Goal: Information Seeking & Learning: Learn about a topic

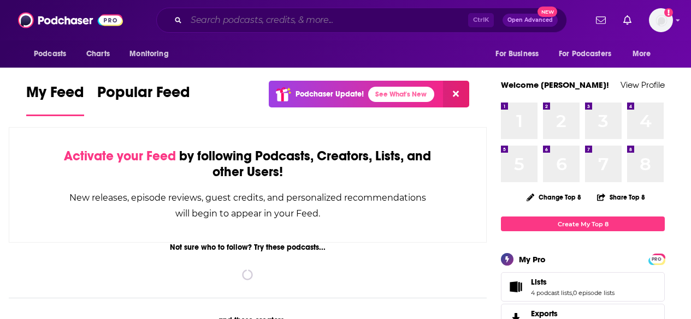
click at [310, 25] on input "Search podcasts, credits, & more..." at bounding box center [327, 19] width 282 height 17
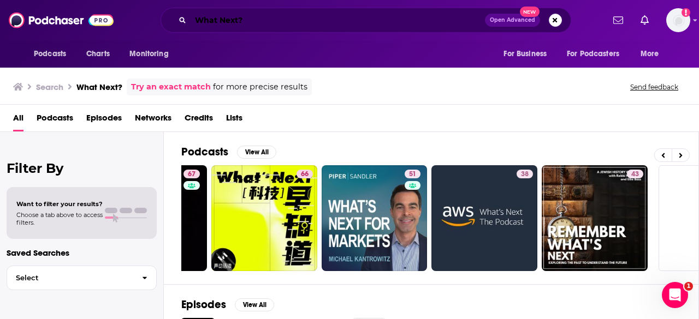
click at [284, 21] on input "What Next?" at bounding box center [338, 19] width 294 height 17
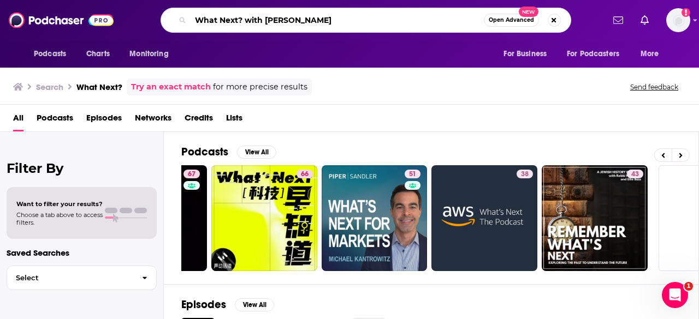
type input "What Next? with [PERSON_NAME]"
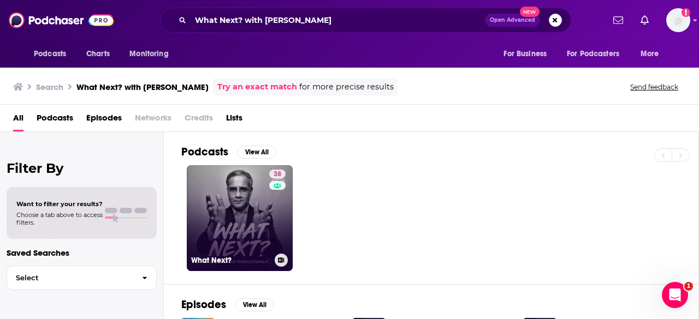
click at [243, 220] on link "38 What Next?" at bounding box center [240, 218] width 106 height 106
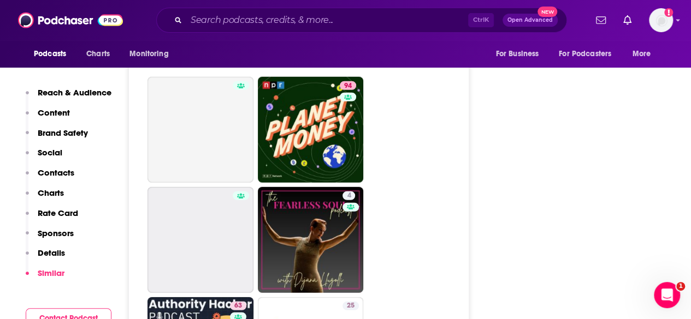
scroll to position [3489, 0]
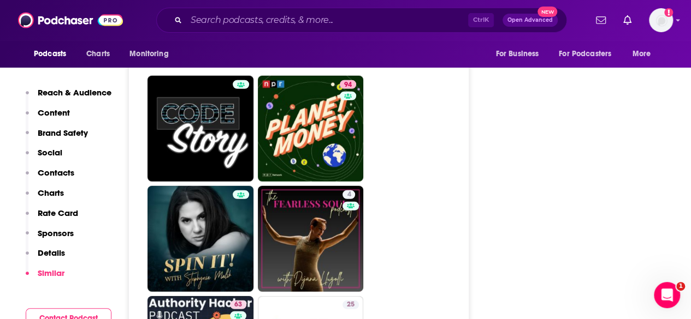
click at [64, 114] on p "Content" at bounding box center [54, 113] width 32 height 10
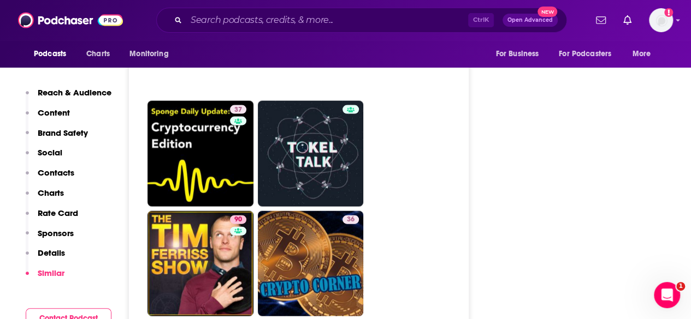
scroll to position [3255, 0]
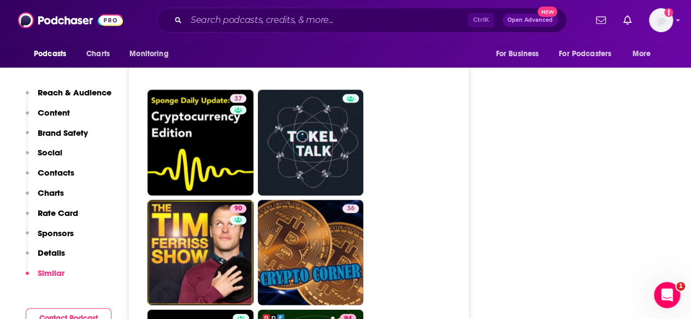
click at [70, 209] on p "Rate Card" at bounding box center [58, 213] width 40 height 10
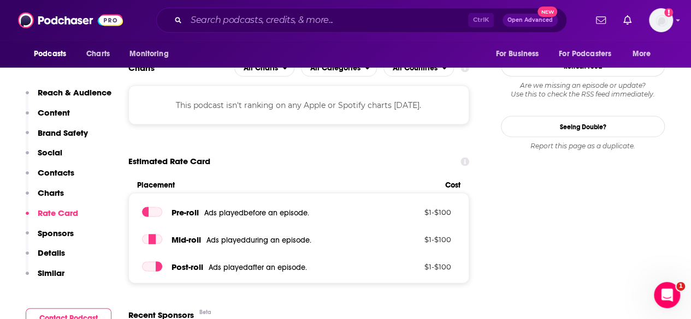
scroll to position [1021, 0]
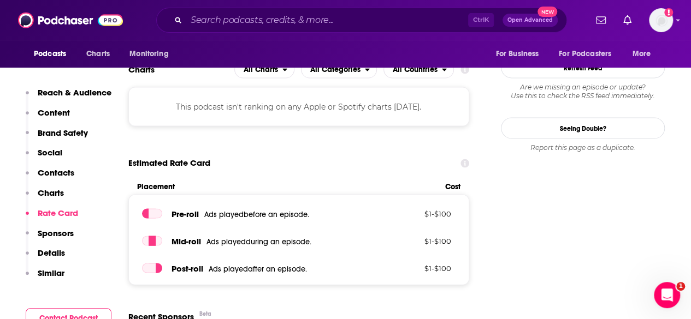
click at [55, 194] on p "Charts" at bounding box center [51, 193] width 26 height 10
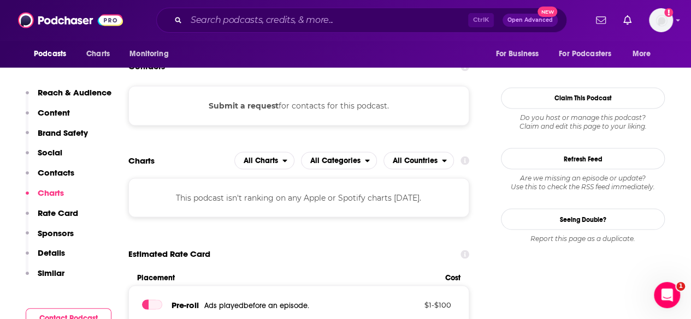
scroll to position [864, 0]
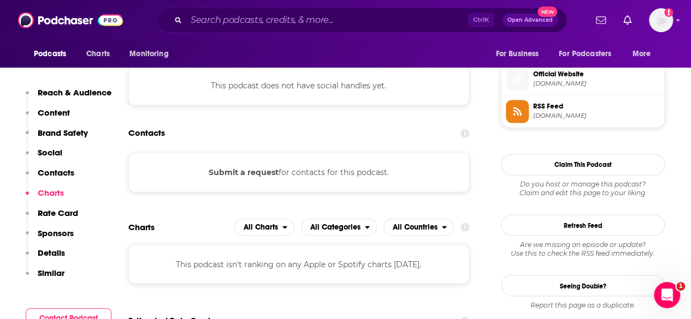
click at [61, 115] on p "Content" at bounding box center [54, 113] width 32 height 10
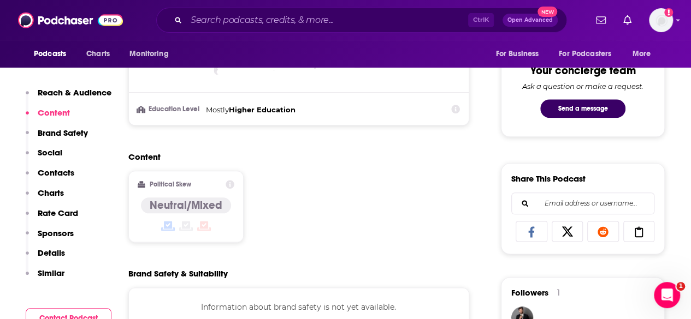
click at [80, 90] on p "Reach & Audience" at bounding box center [75, 92] width 74 height 10
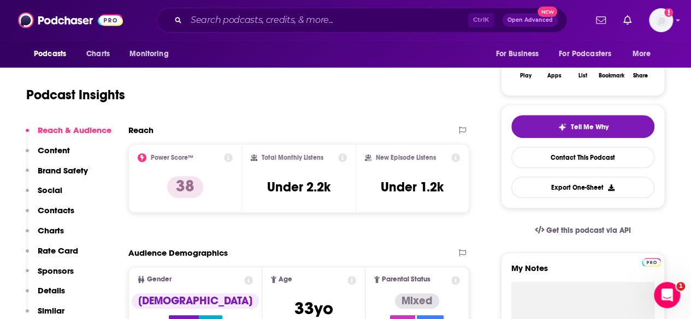
scroll to position [191, 0]
